Goal: Information Seeking & Learning: Check status

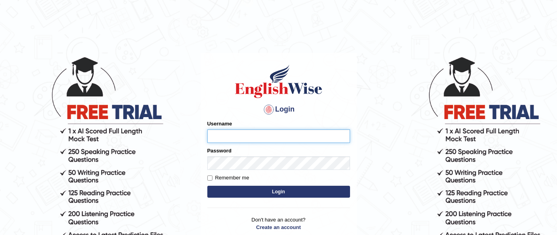
click at [262, 133] on input "Username" at bounding box center [278, 135] width 143 height 13
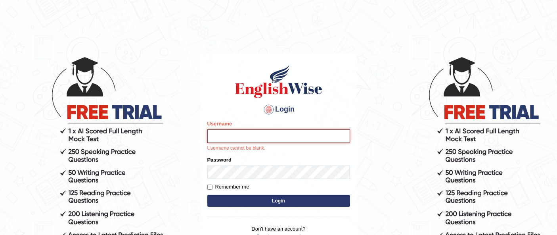
type input "Raji_S"
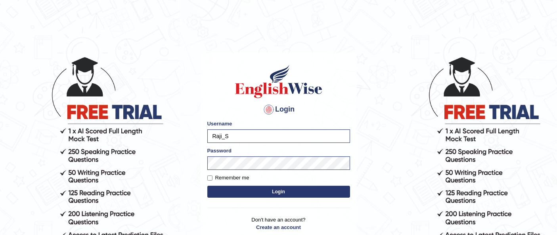
click at [311, 193] on button "Login" at bounding box center [278, 192] width 143 height 12
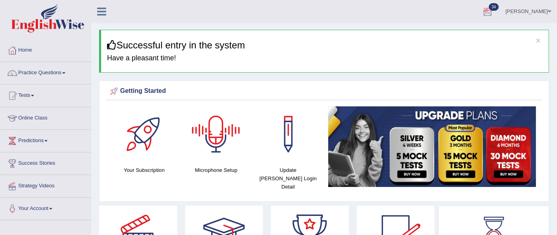
click at [541, 12] on link "Rajalakshmi Sankar" at bounding box center [529, 10] width 58 height 21
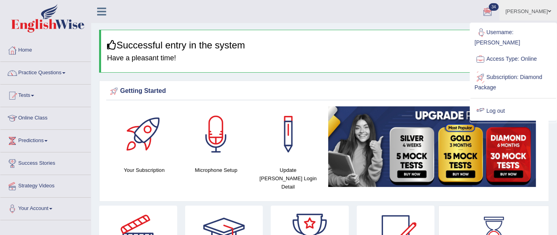
click at [500, 103] on link "Log out" at bounding box center [514, 111] width 86 height 18
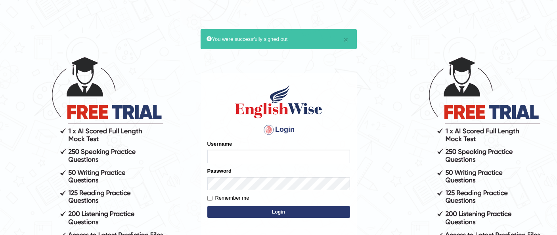
type input "ambikasharma"
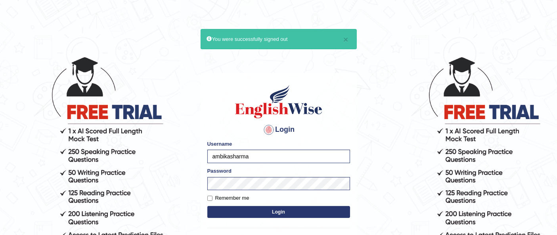
click at [239, 215] on button "Login" at bounding box center [278, 212] width 143 height 12
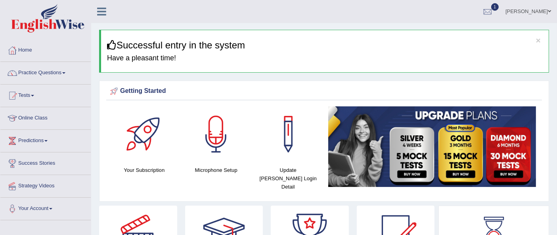
click at [56, 72] on link "Practice Questions" at bounding box center [45, 72] width 90 height 20
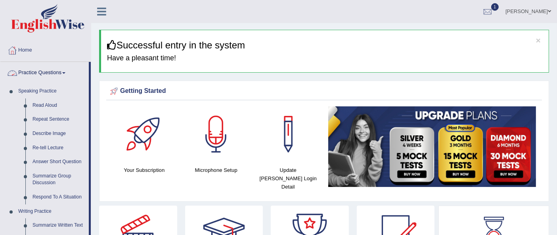
click at [65, 73] on span at bounding box center [63, 73] width 3 height 2
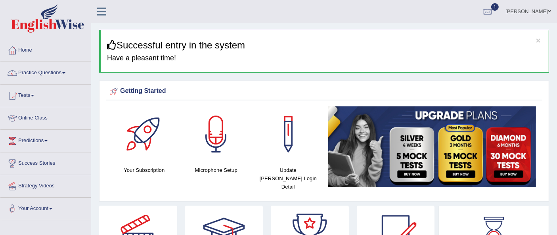
click at [42, 88] on link "Tests" at bounding box center [45, 94] width 90 height 20
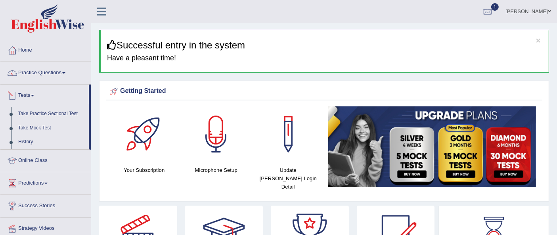
click at [52, 113] on link "Take Practice Sectional Test" at bounding box center [52, 114] width 74 height 14
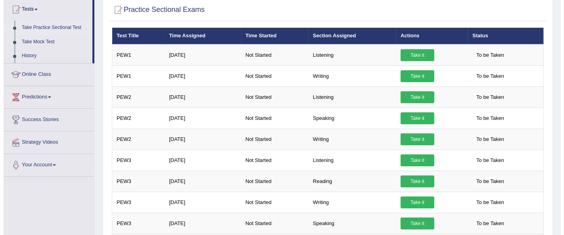
scroll to position [95, 0]
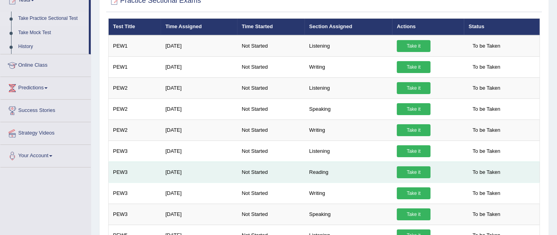
click at [409, 171] on link "Take it" at bounding box center [414, 172] width 34 height 12
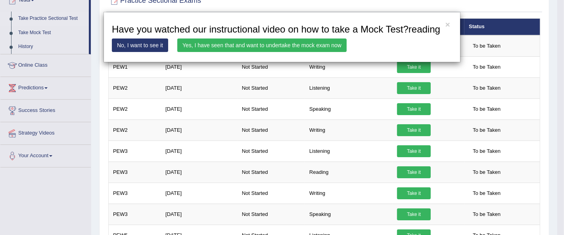
click at [231, 44] on link "Yes, I have seen that and want to undertake the mock exam now" at bounding box center [261, 44] width 169 height 13
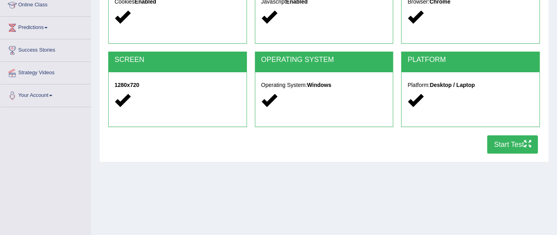
scroll to position [181, 0]
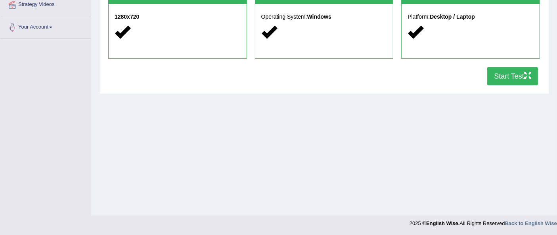
click at [511, 77] on button "Start Test" at bounding box center [512, 76] width 51 height 18
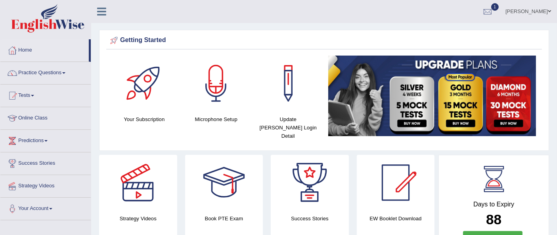
click at [494, 11] on div at bounding box center [488, 12] width 12 height 12
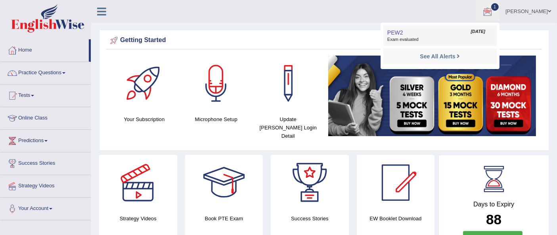
click at [462, 36] on span "Exam evaluated" at bounding box center [439, 39] width 105 height 6
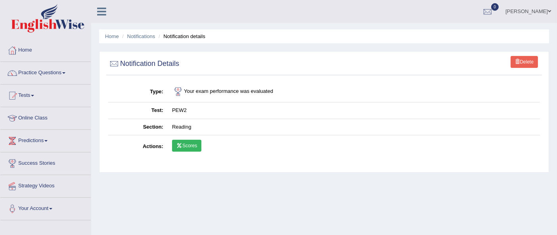
click at [181, 145] on icon at bounding box center [179, 145] width 6 height 5
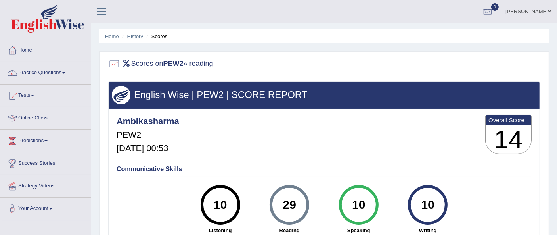
click at [131, 37] on link "History" at bounding box center [135, 36] width 16 height 6
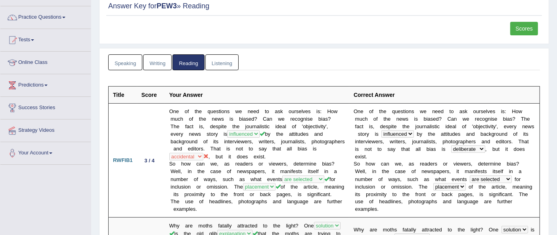
scroll to position [31, 0]
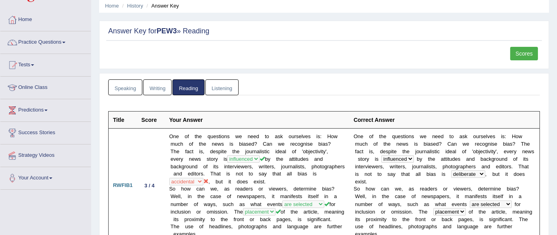
click at [65, 42] on span at bounding box center [63, 43] width 3 height 2
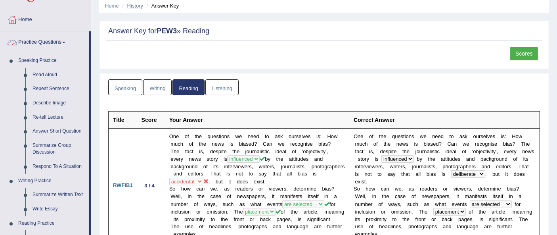
click at [134, 6] on link "History" at bounding box center [135, 6] width 16 height 6
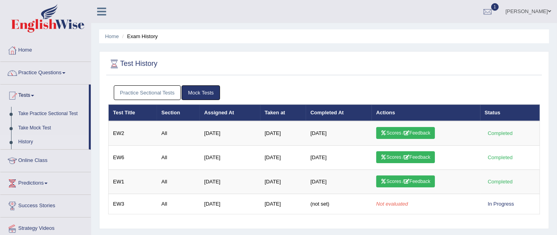
click at [156, 93] on link "Practice Sectional Tests" at bounding box center [147, 92] width 67 height 15
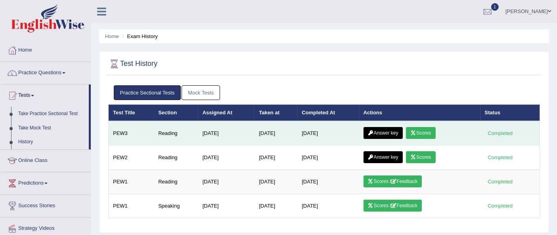
click at [426, 130] on link "Scores" at bounding box center [420, 133] width 29 height 12
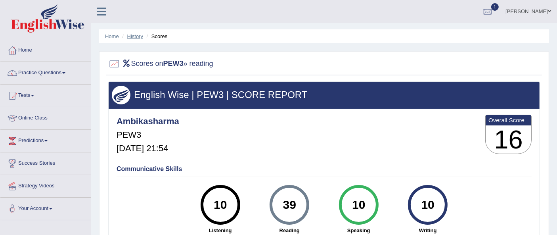
click at [134, 37] on link "History" at bounding box center [135, 36] width 16 height 6
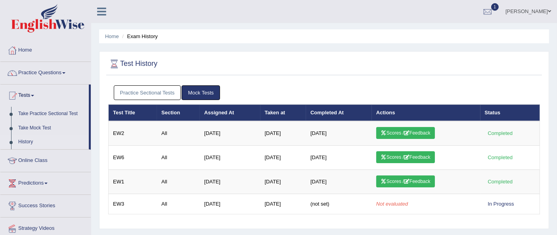
click at [164, 90] on link "Practice Sectional Tests" at bounding box center [147, 92] width 67 height 15
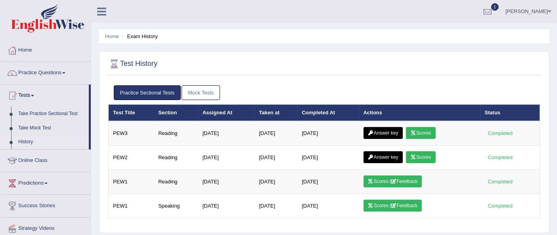
click at [389, 133] on link "Answer key" at bounding box center [383, 133] width 39 height 12
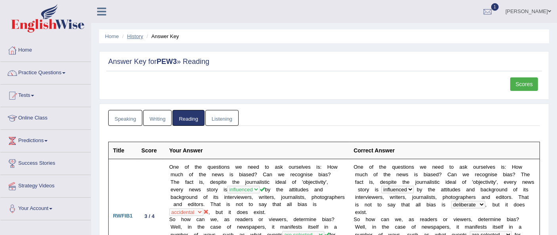
click at [138, 37] on link "History" at bounding box center [135, 36] width 16 height 6
